Goal: Task Accomplishment & Management: Use online tool/utility

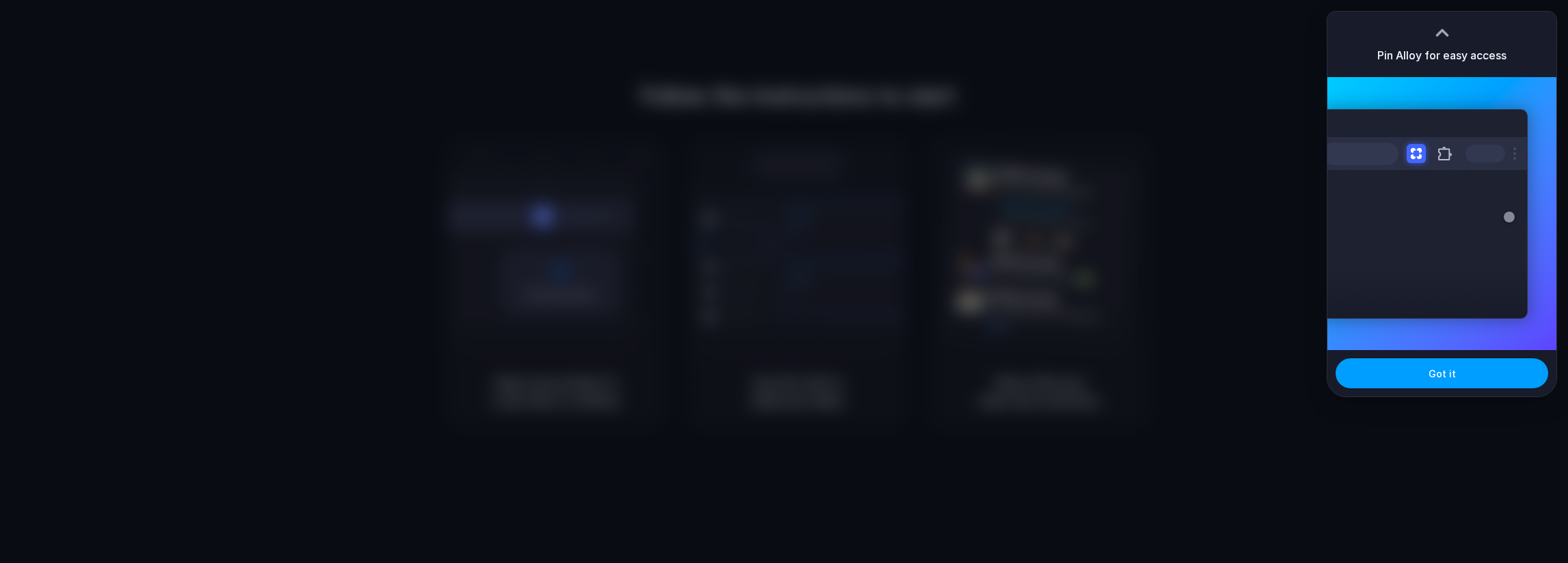
click at [1444, 371] on span "Got it" at bounding box center [1441, 373] width 28 height 14
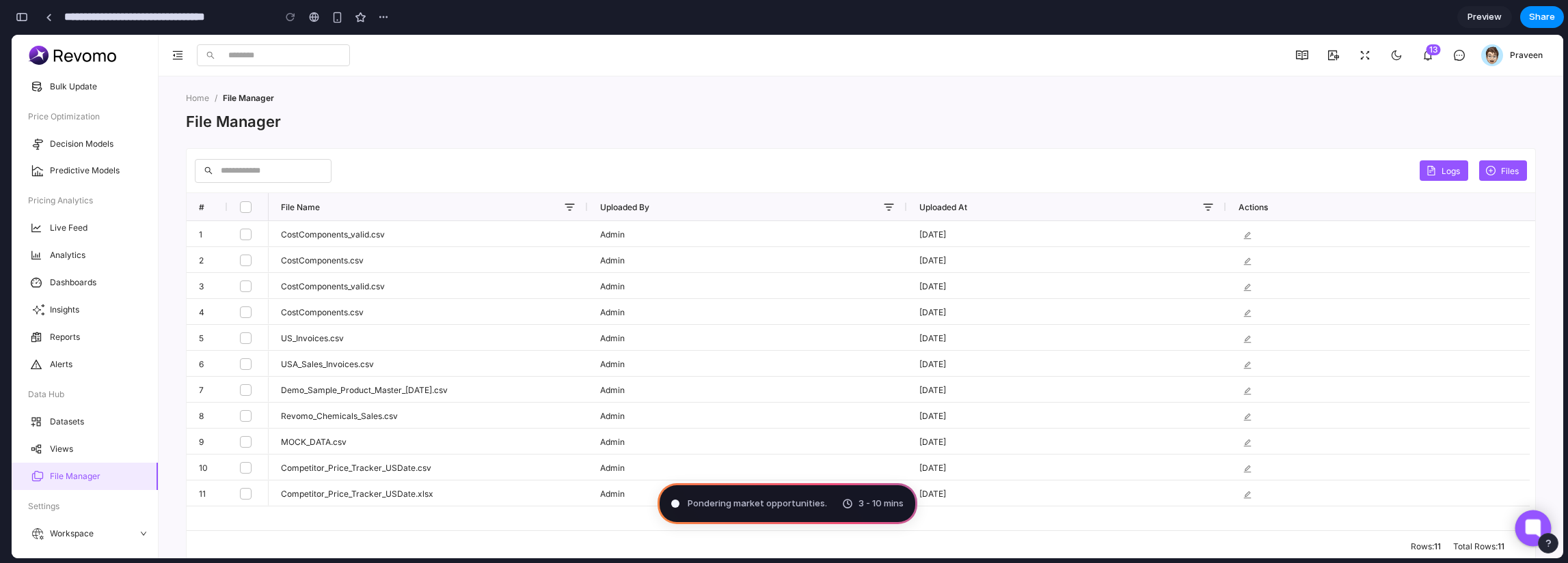
scroll to position [1, 0]
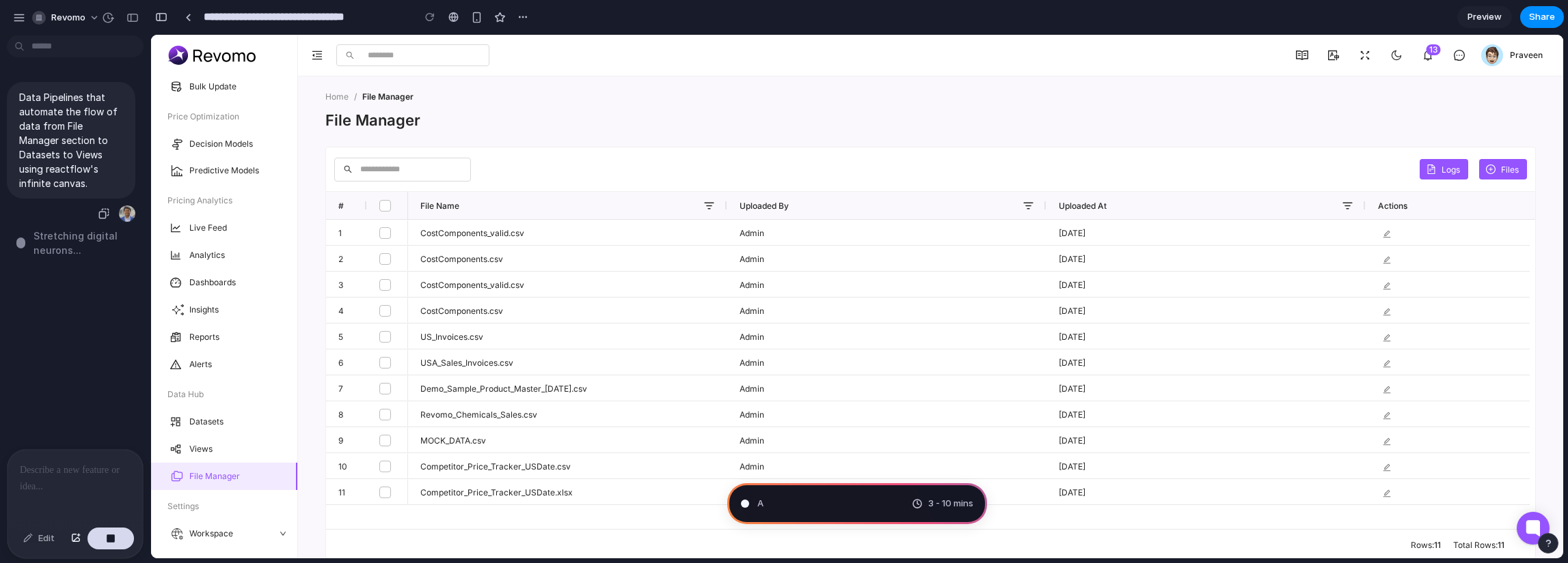
type input "**********"
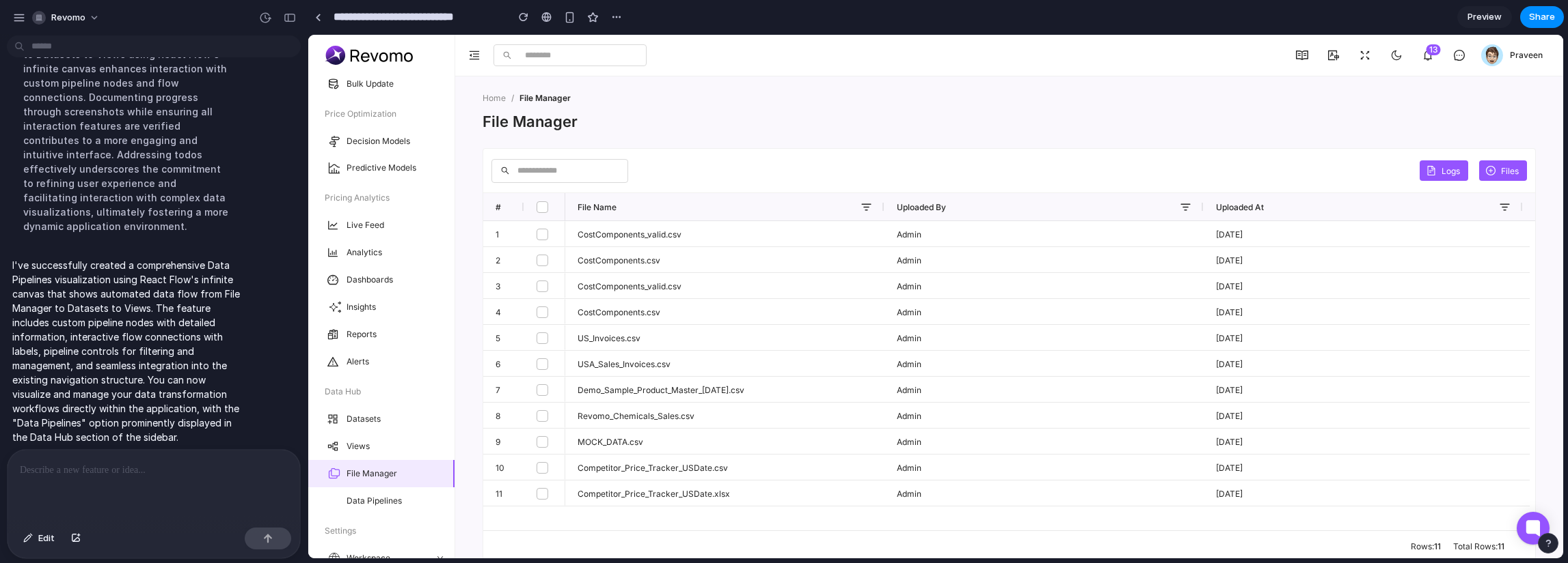
scroll to position [259, 0]
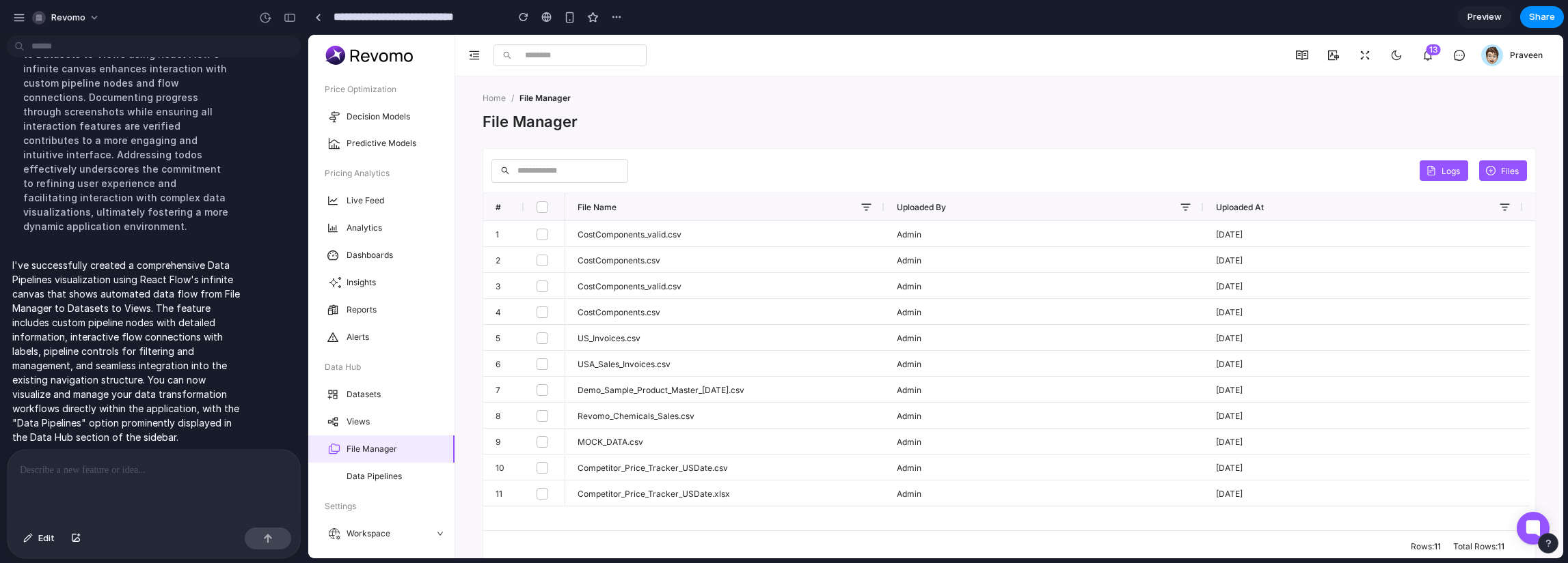
click at [399, 478] on h3 "Data Pipelines" at bounding box center [395, 477] width 97 height 11
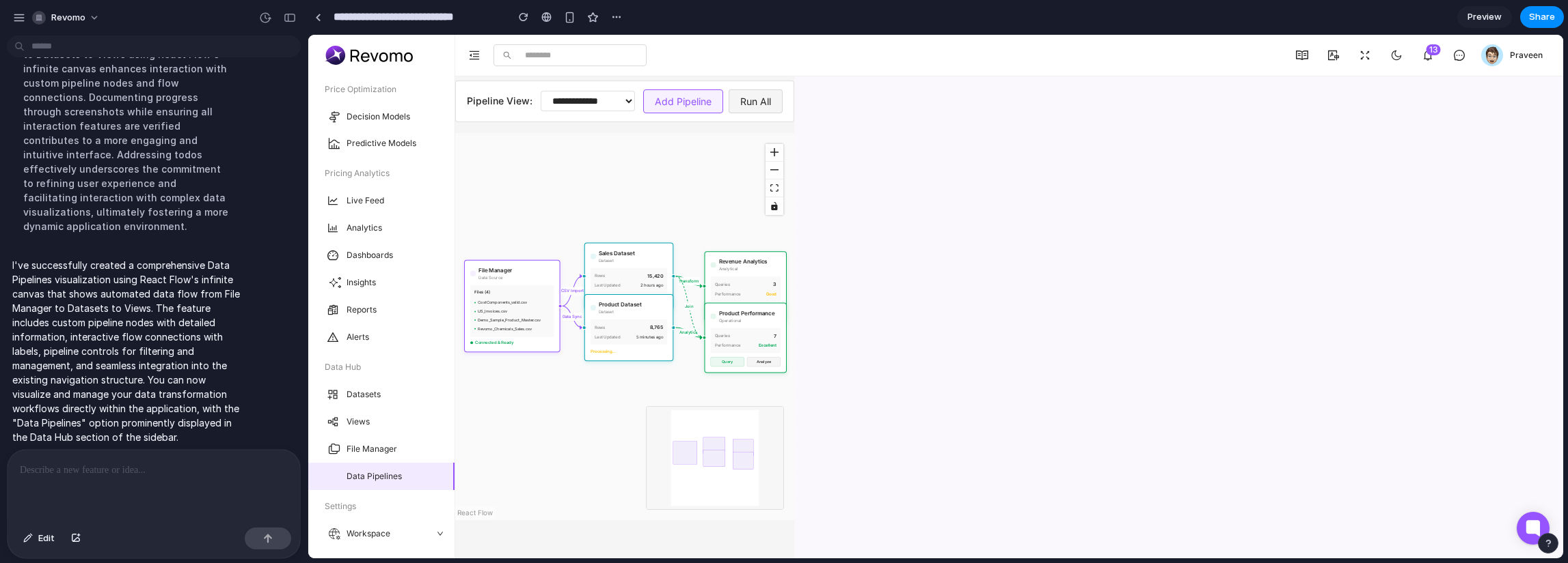
drag, startPoint x: 663, startPoint y: 241, endPoint x: 657, endPoint y: 221, distance: 20.9
click at [657, 221] on div "CSV Import Data Sync Transform Analytics Join File Manager Data Source Files ( …" at bounding box center [625, 327] width 339 height 387
drag, startPoint x: 572, startPoint y: 416, endPoint x: 598, endPoint y: 380, distance: 44.4
click at [598, 380] on div "CSV Import Data Sync Transform Analytics Join File Manager Data Source Files ( …" at bounding box center [625, 327] width 339 height 387
